Goal: Task Accomplishment & Management: Manage account settings

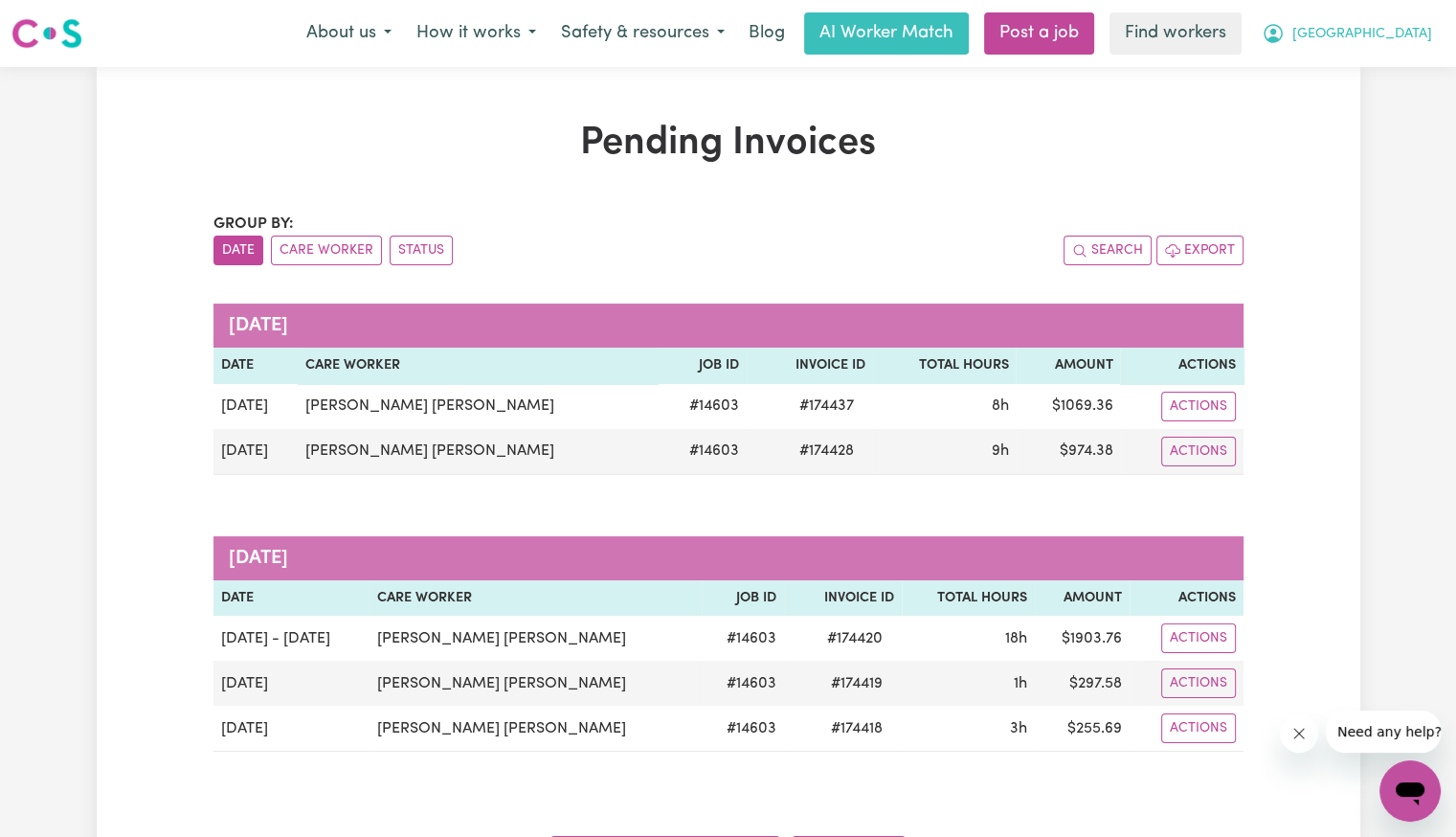
click at [1406, 36] on span "[GEOGRAPHIC_DATA]" at bounding box center [1361, 35] width 139 height 21
click at [1375, 111] on link "Logout" at bounding box center [1367, 111] width 151 height 37
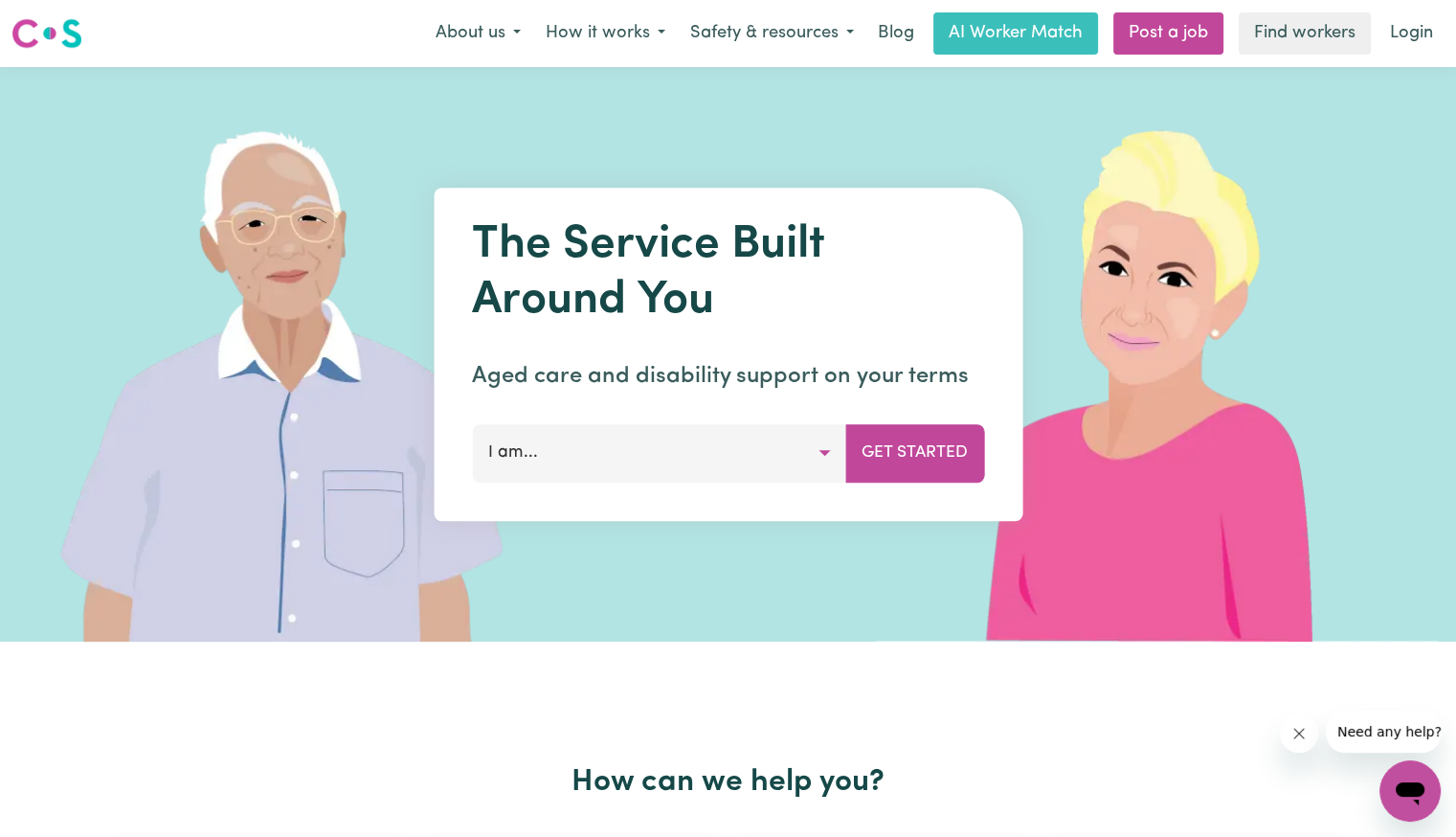
click at [1418, 36] on link "Login" at bounding box center [1411, 34] width 66 height 42
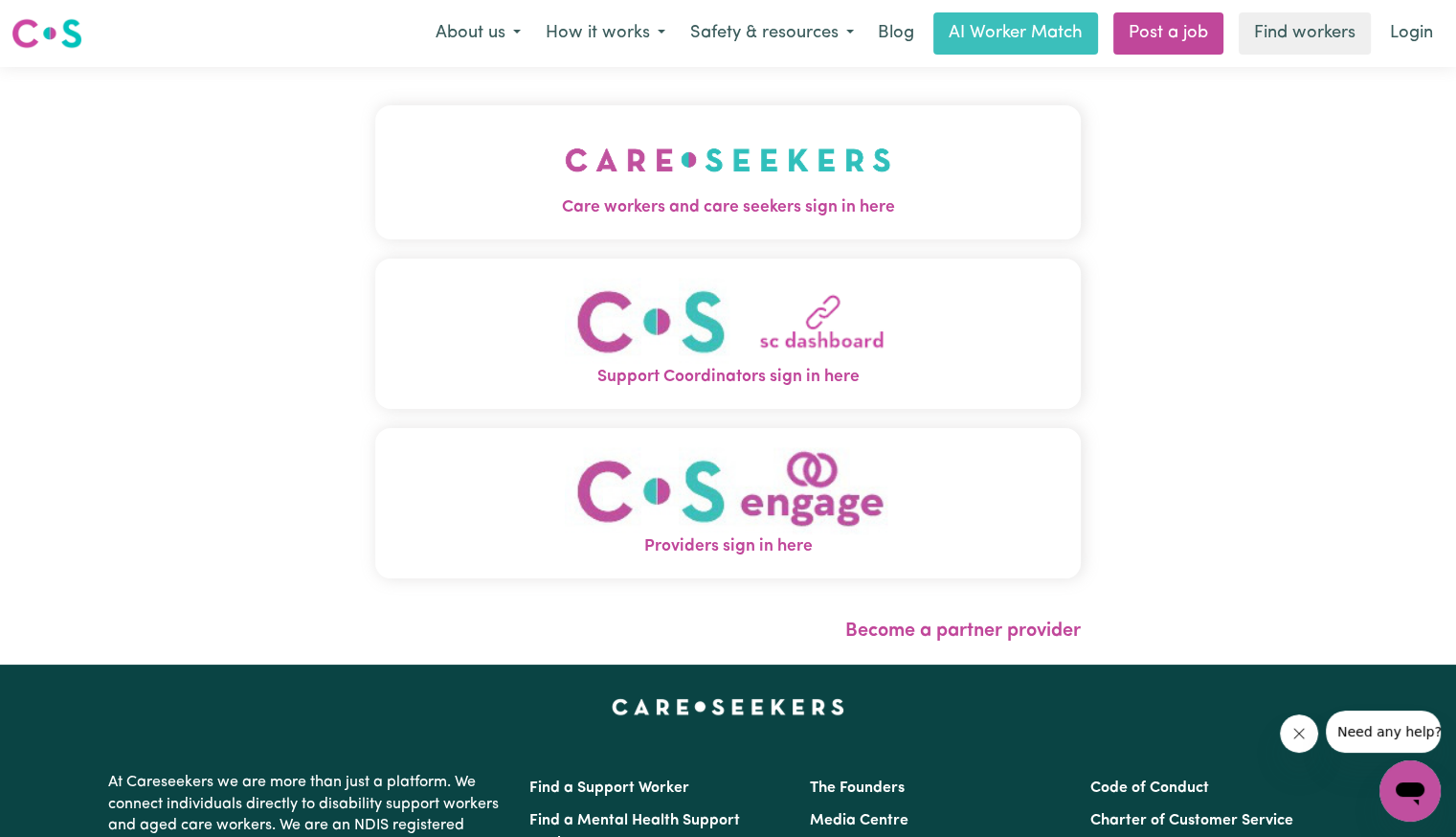
click at [505, 261] on button "Support Coordinators sign in here" at bounding box center [727, 334] width 705 height 150
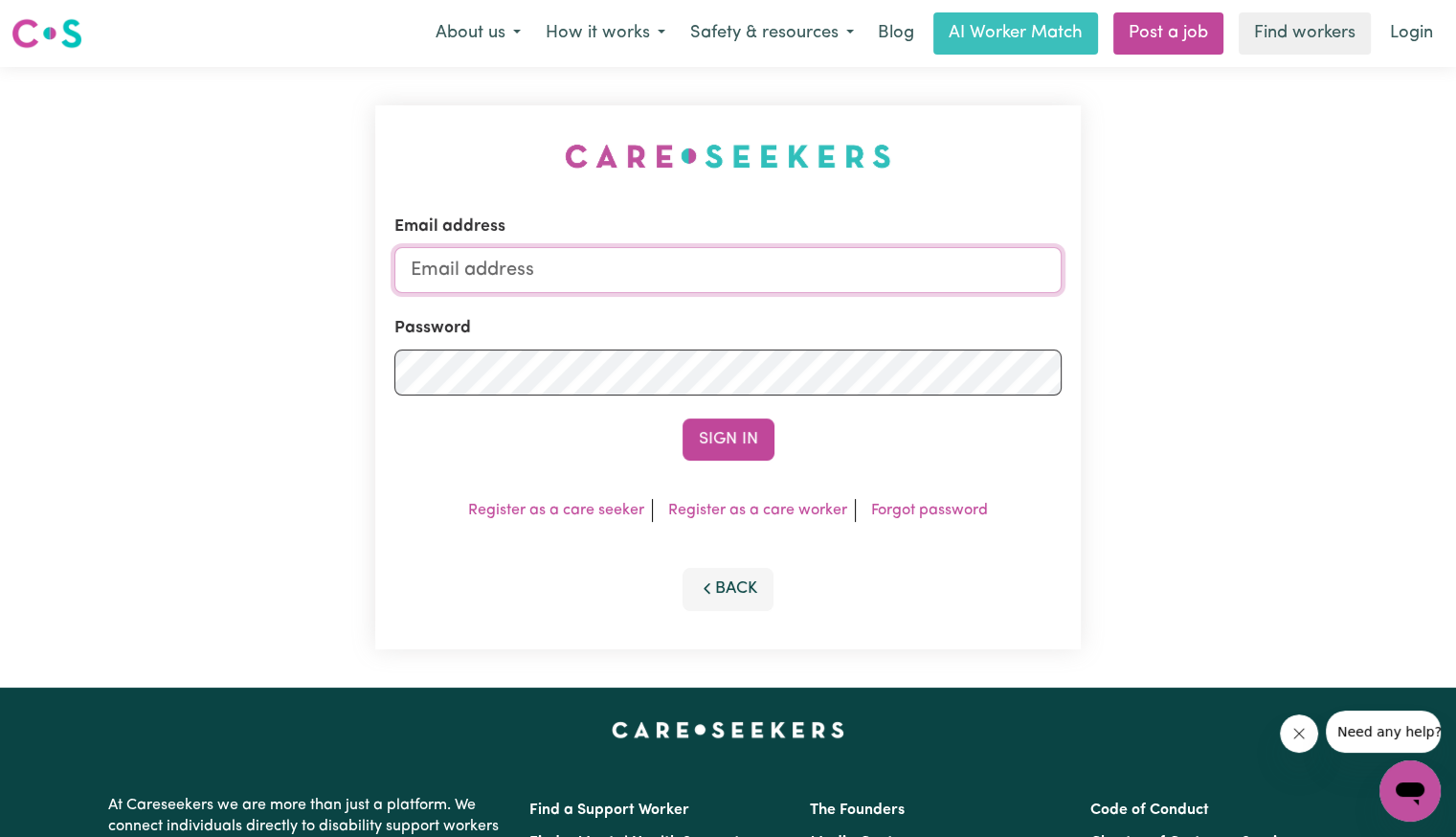
click at [684, 292] on input "Email address" at bounding box center [728, 270] width 667 height 46
drag, startPoint x: 513, startPoint y: 268, endPoint x: 1376, endPoint y: 262, distance: 863.0
click at [1368, 273] on div "Email address [EMAIL_ADDRESS][DOMAIN_NAME] Password Sign In Register as a care …" at bounding box center [728, 377] width 1456 height 621
type input "[EMAIL_ADDRESS][DOMAIN_NAME]"
click at [682, 418] on button "Sign In" at bounding box center [728, 440] width 92 height 42
